Goal: Information Seeking & Learning: Understand process/instructions

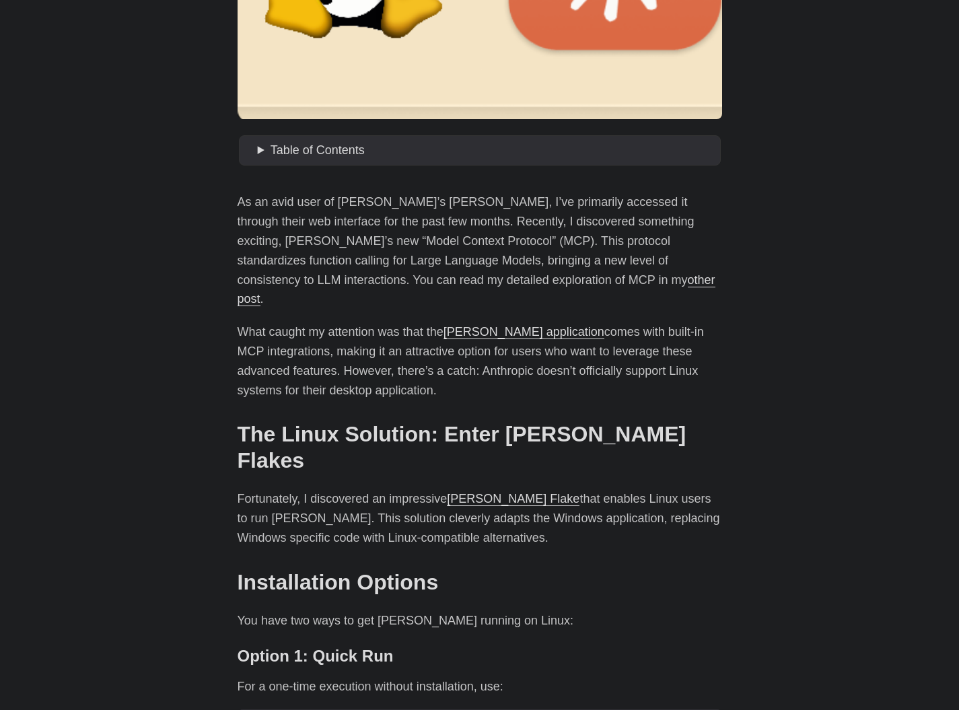
scroll to position [444, 0]
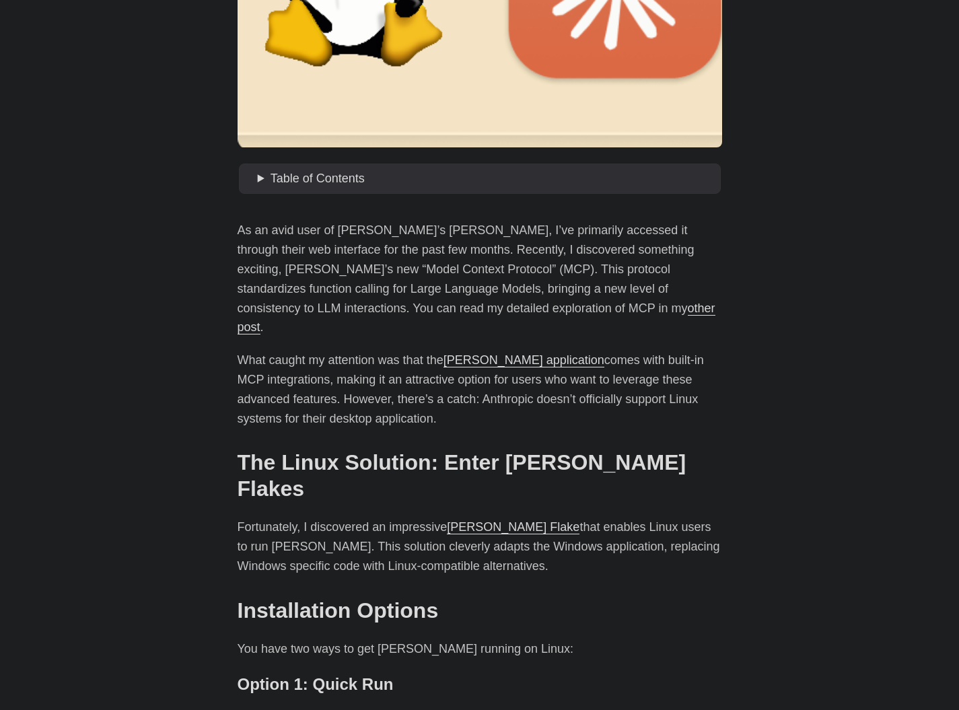
click at [388, 249] on p "As an avid user of [PERSON_NAME]’s [PERSON_NAME], I’ve primarily accessed it th…" at bounding box center [480, 279] width 485 height 116
click at [384, 252] on p "As an avid user of [PERSON_NAME]’s [PERSON_NAME], I’ve primarily accessed it th…" at bounding box center [480, 279] width 485 height 116
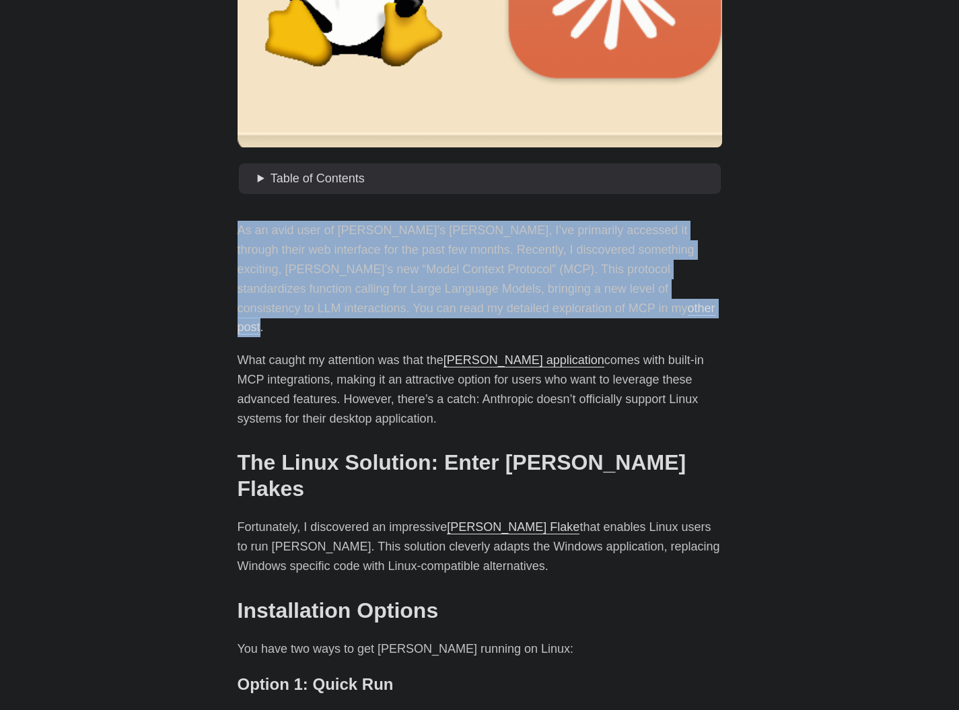
click at [385, 252] on p "As an avid user of [PERSON_NAME]’s [PERSON_NAME], I’ve primarily accessed it th…" at bounding box center [480, 279] width 485 height 116
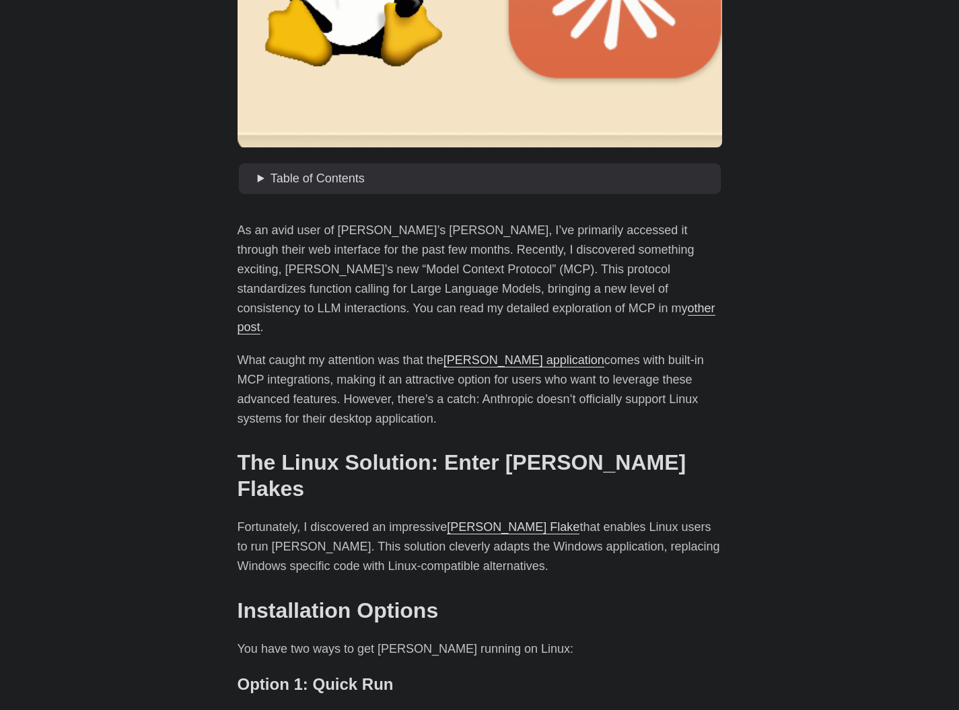
click at [332, 351] on p "What caught my attention was that the [PERSON_NAME] application comes with buil…" at bounding box center [480, 389] width 485 height 77
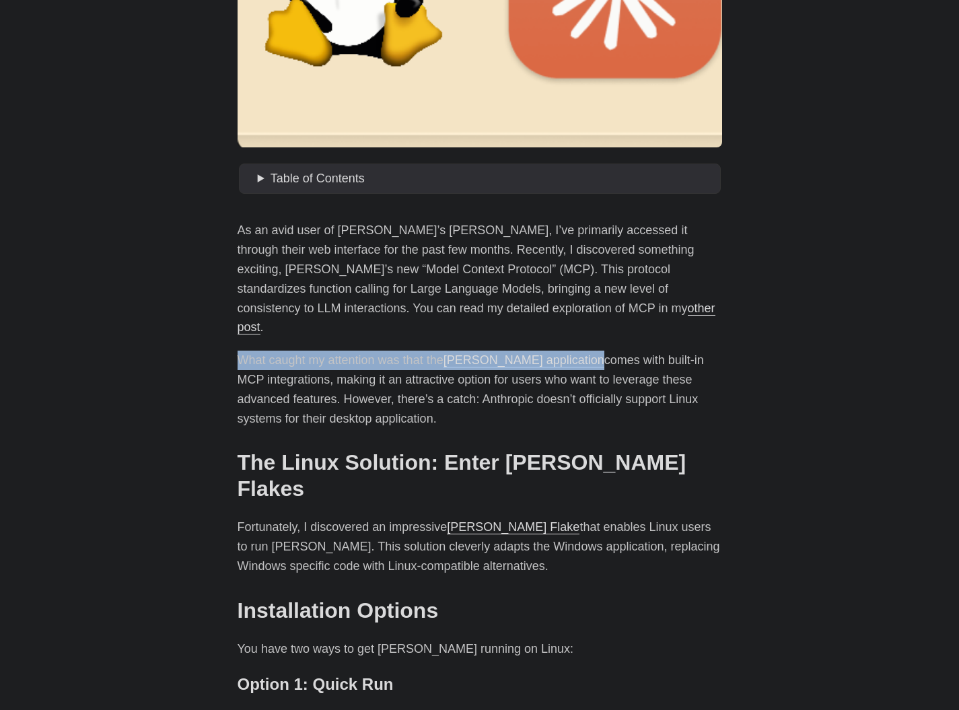
click at [332, 351] on p "What caught my attention was that the [PERSON_NAME] application comes with buil…" at bounding box center [480, 389] width 485 height 77
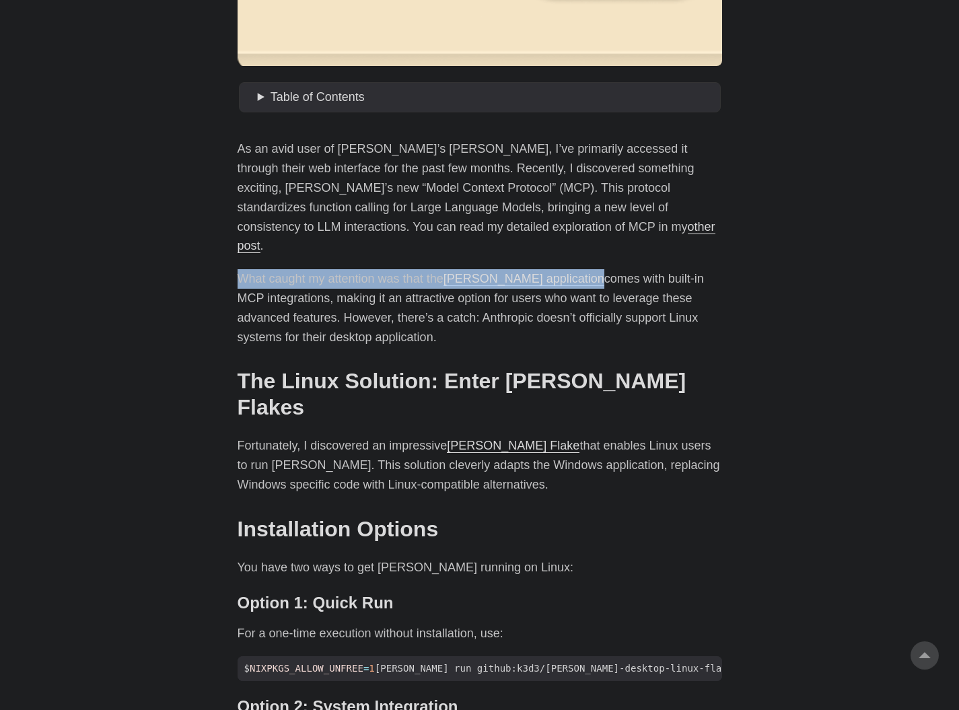
scroll to position [622, 0]
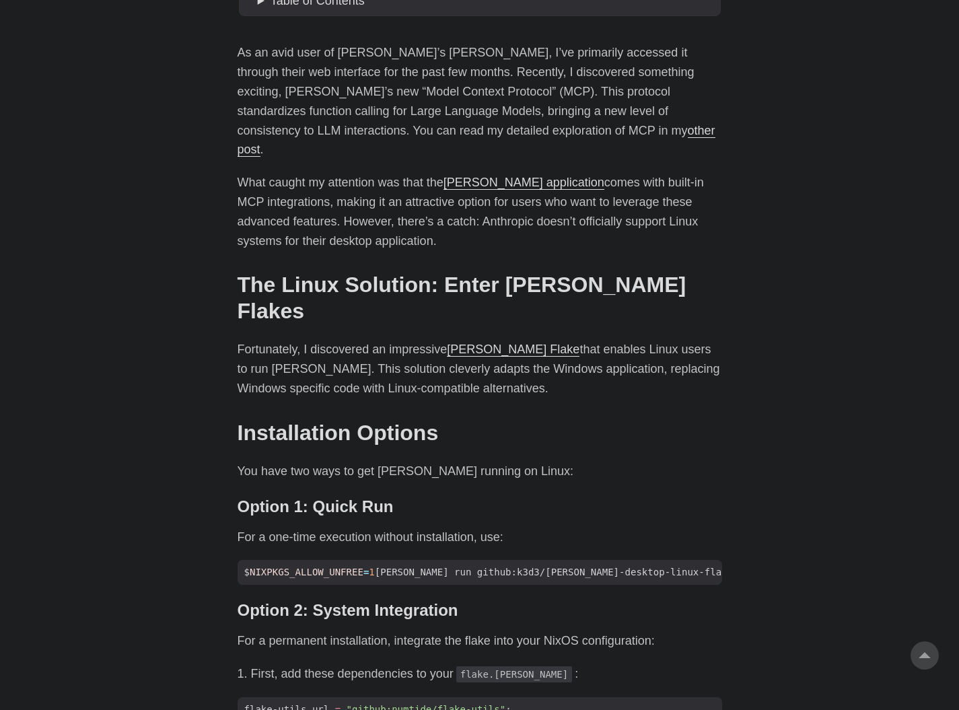
click at [350, 340] on p "Fortunately, I discovered an impressive [PERSON_NAME] Flake that enables Linux …" at bounding box center [480, 369] width 485 height 58
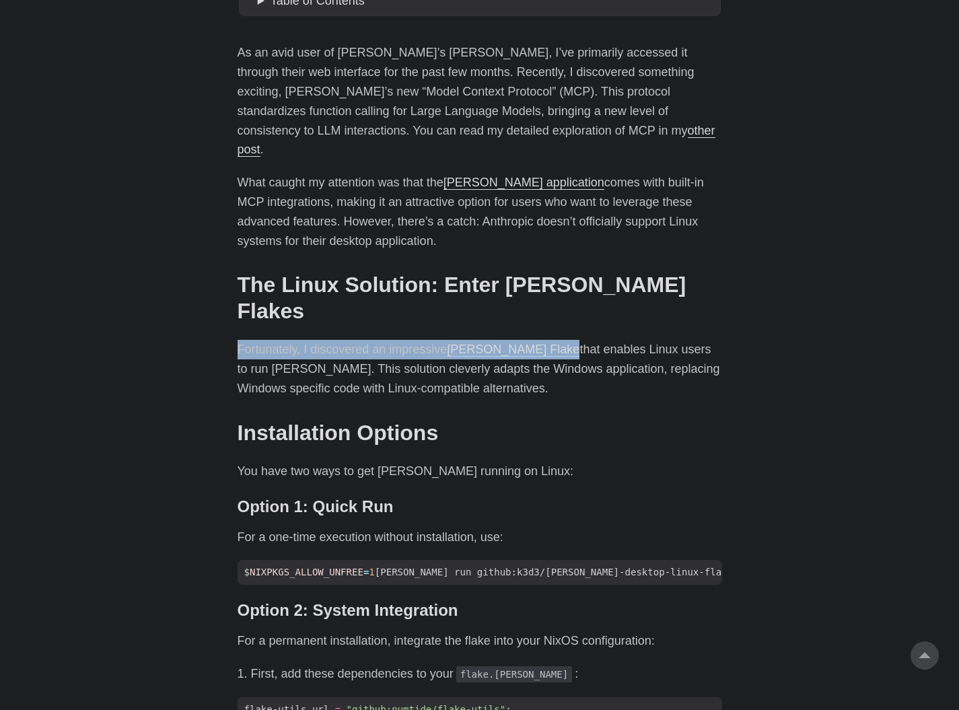
click at [350, 340] on p "Fortunately, I discovered an impressive [PERSON_NAME] Flake that enables Linux …" at bounding box center [480, 369] width 485 height 58
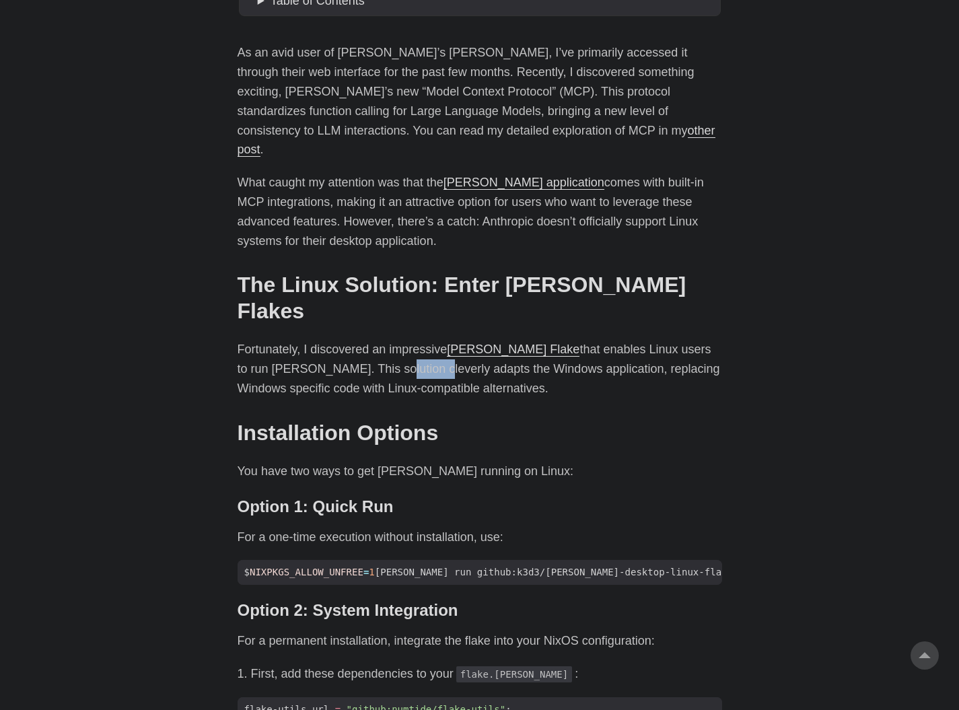
click at [350, 340] on p "Fortunately, I discovered an impressive [PERSON_NAME] Flake that enables Linux …" at bounding box center [480, 369] width 485 height 58
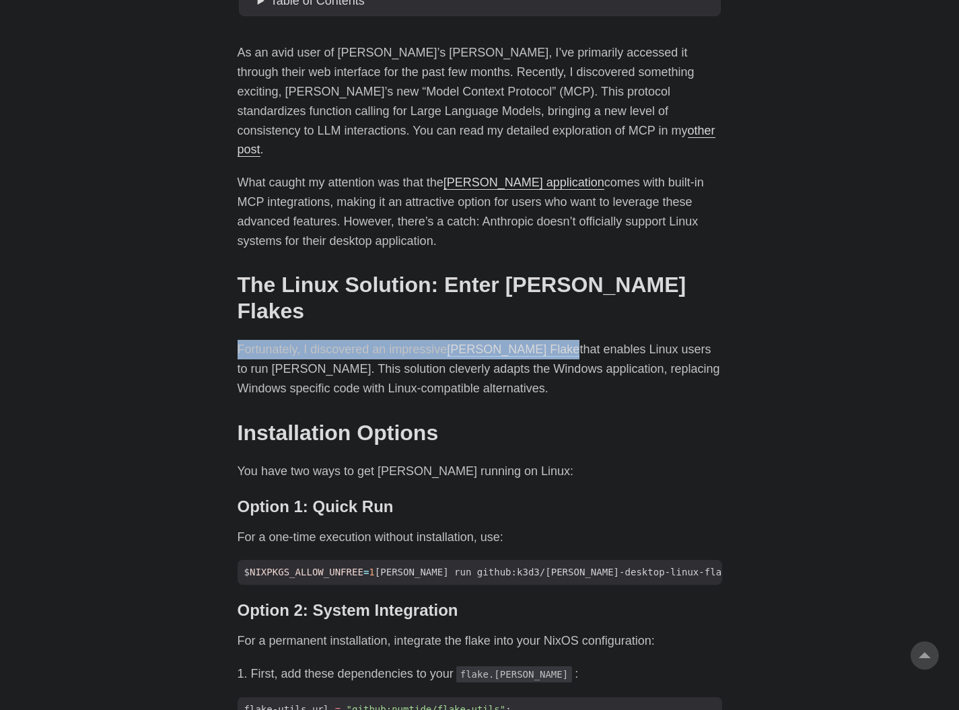
click at [350, 340] on p "Fortunately, I discovered an impressive [PERSON_NAME] Flake that enables Linux …" at bounding box center [480, 369] width 485 height 58
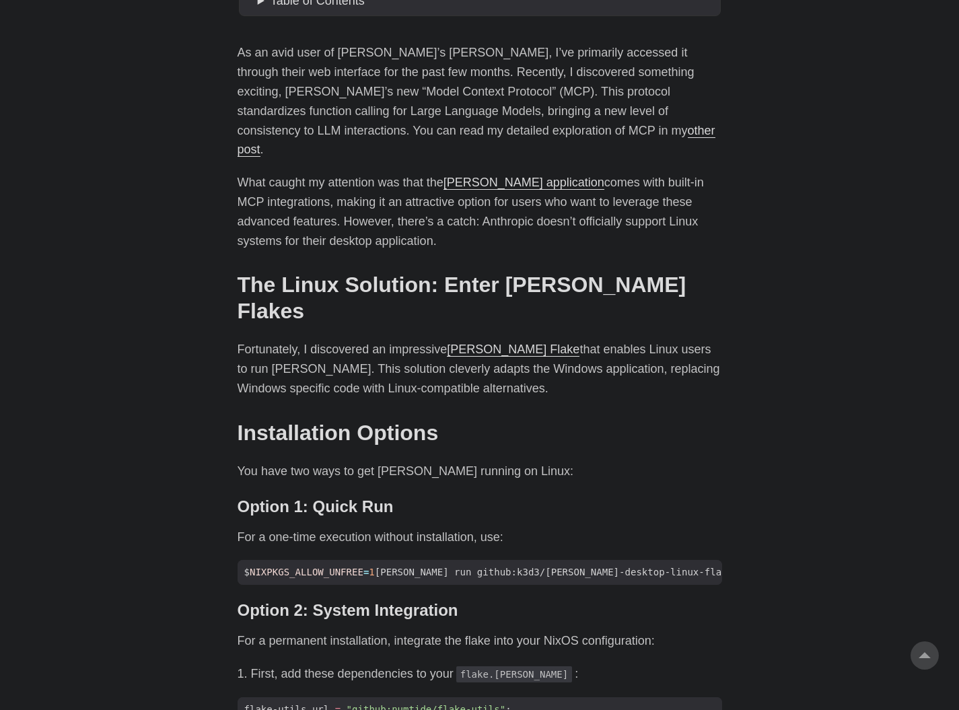
click at [341, 415] on div "As an avid user of [PERSON_NAME]’s [PERSON_NAME], I’ve primarily accessed it th…" at bounding box center [480, 721] width 485 height 1356
click at [316, 528] on p "For a one-time execution without installation, use:" at bounding box center [480, 538] width 485 height 20
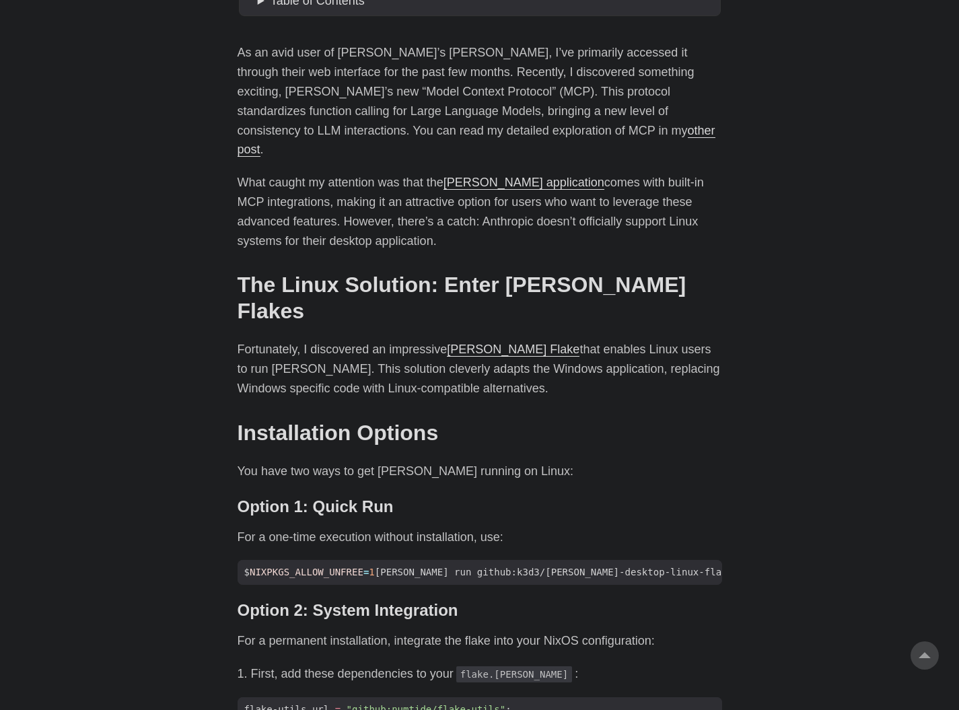
click at [315, 528] on p "For a one-time execution without installation, use:" at bounding box center [480, 538] width 485 height 20
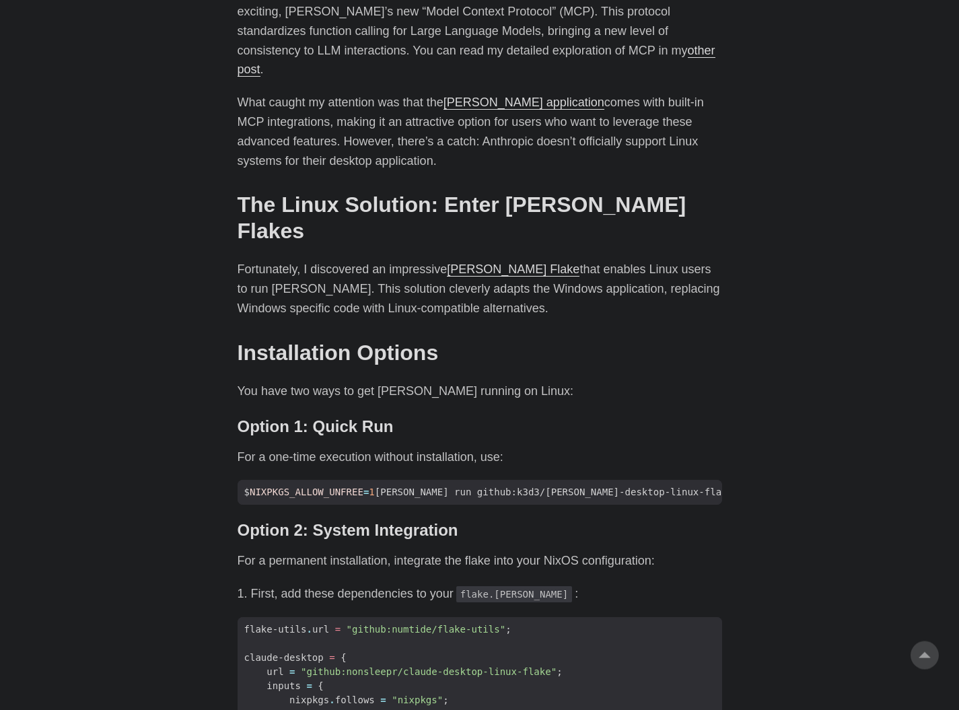
scroll to position [800, 0]
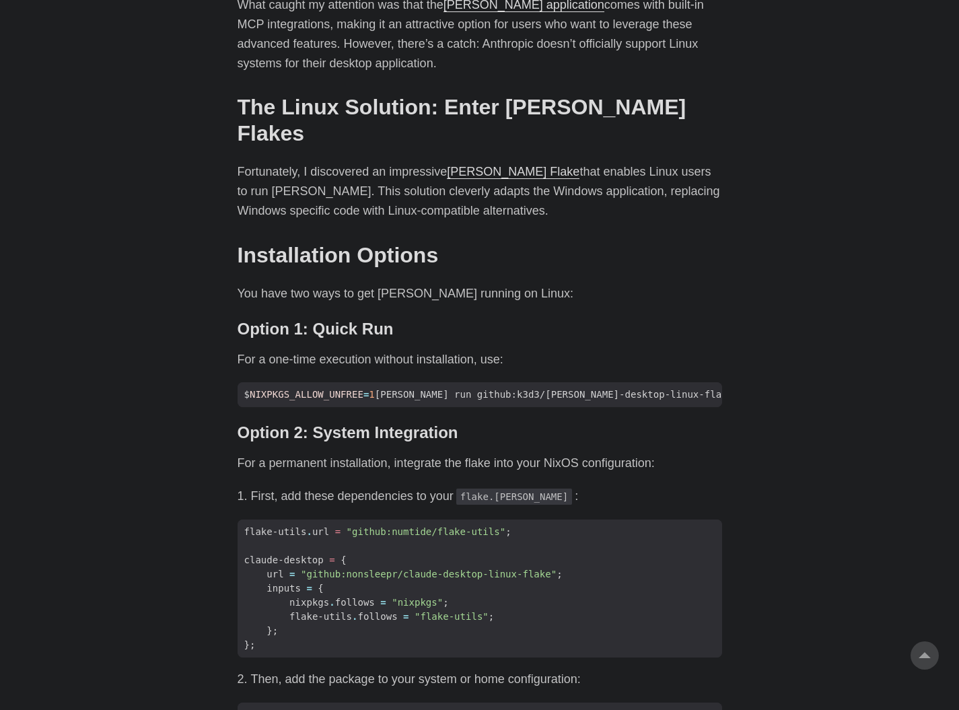
click at [378, 454] on p "For a permanent installation, integrate the flake into your NixOS configuration:" at bounding box center [480, 464] width 485 height 20
click at [375, 402] on div "As an avid user of [PERSON_NAME]’s [PERSON_NAME], I’ve primarily accessed it th…" at bounding box center [480, 543] width 485 height 1356
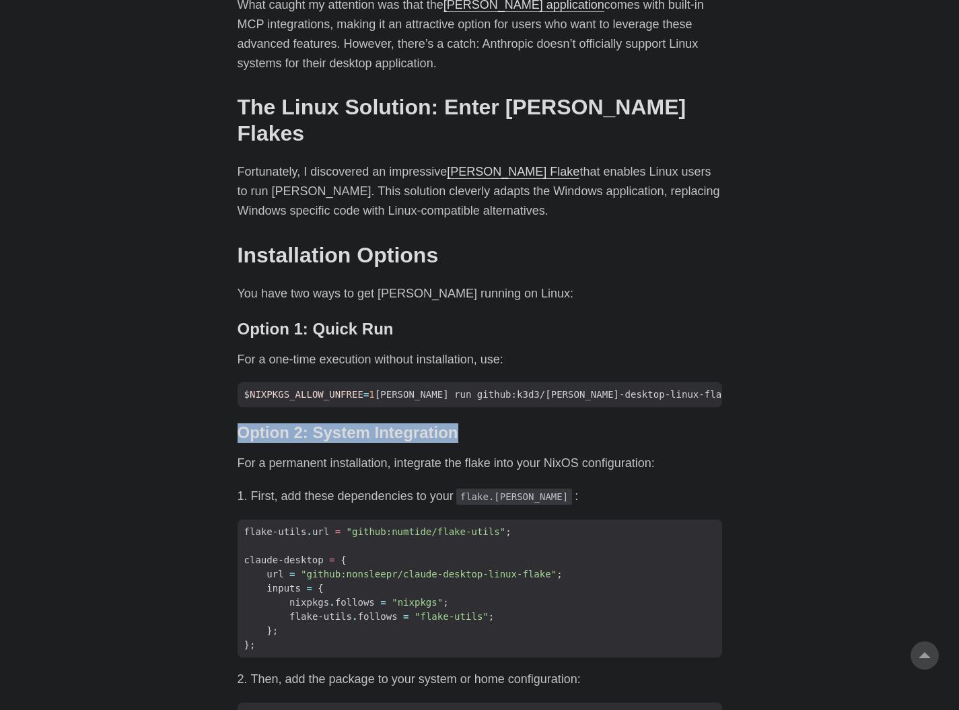
click at [375, 402] on div "As an avid user of [PERSON_NAME]’s [PERSON_NAME], I’ve primarily accessed it th…" at bounding box center [480, 543] width 485 height 1356
click at [361, 454] on p "For a permanent installation, integrate the flake into your NixOS configuration:" at bounding box center [480, 464] width 485 height 20
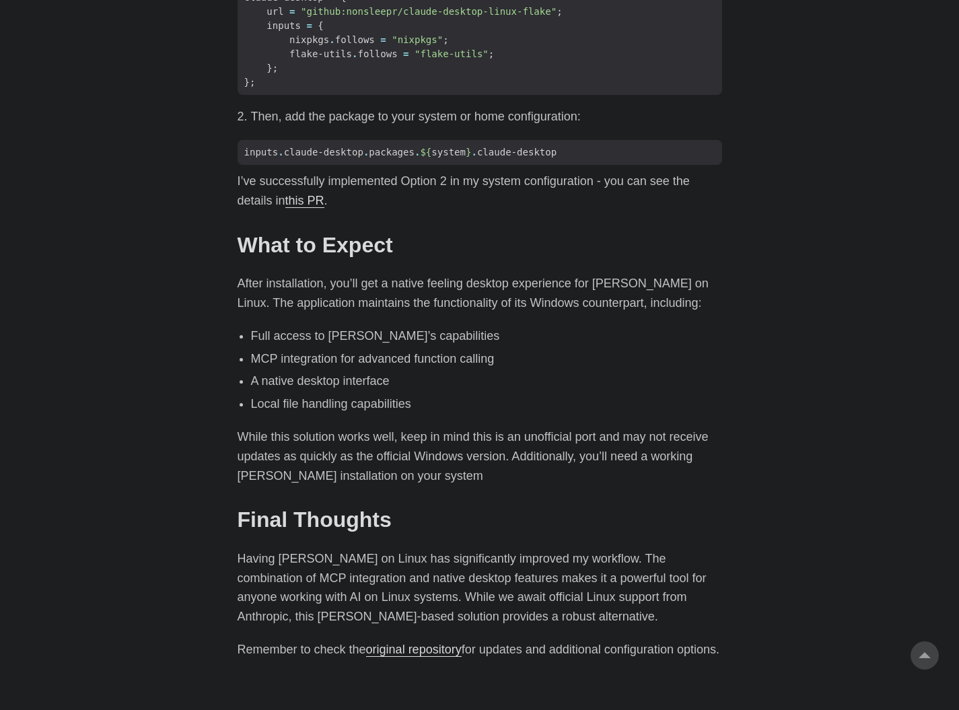
scroll to position [1421, 0]
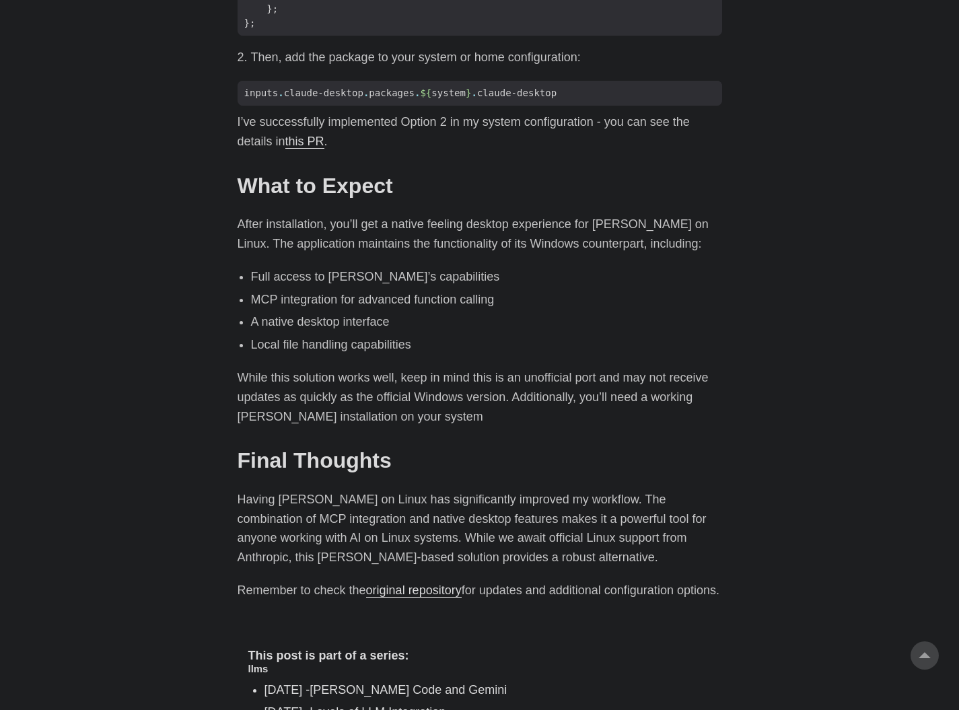
click at [443, 267] on ul "Full access to [PERSON_NAME]’s capabilities MCP integration for advanced functi…" at bounding box center [480, 310] width 485 height 87
click at [444, 267] on ul "Full access to [PERSON_NAME]’s capabilities MCP integration for advanced functi…" at bounding box center [480, 310] width 485 height 87
